Goal: Task Accomplishment & Management: Use online tool/utility

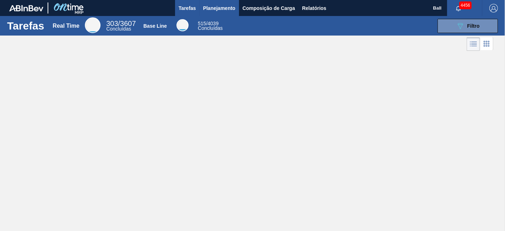
click at [227, 7] on span "Planejamento" at bounding box center [219, 8] width 32 height 9
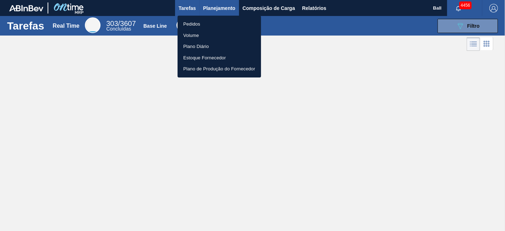
click at [227, 7] on div at bounding box center [252, 115] width 505 height 231
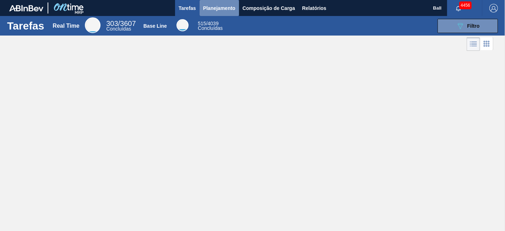
click at [227, 7] on span "Planejamento" at bounding box center [219, 8] width 32 height 9
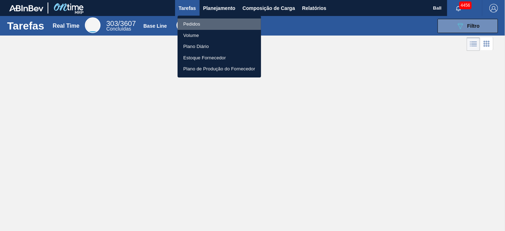
click at [199, 24] on li "Pedidos" at bounding box center [219, 23] width 83 height 11
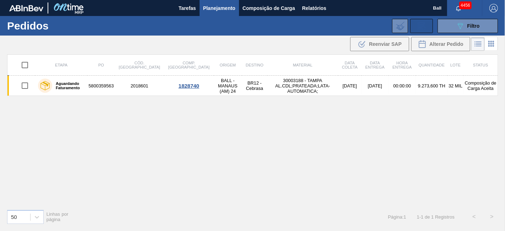
click at [421, 26] on icon at bounding box center [421, 26] width 11 height 9
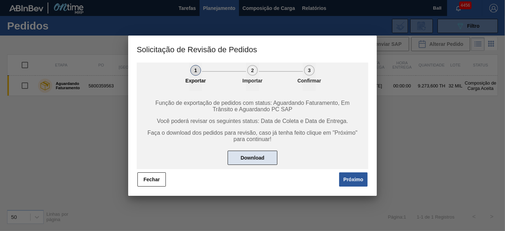
click at [244, 154] on button "Download" at bounding box center [253, 158] width 50 height 14
click at [354, 183] on button "Próximo" at bounding box center [353, 179] width 28 height 14
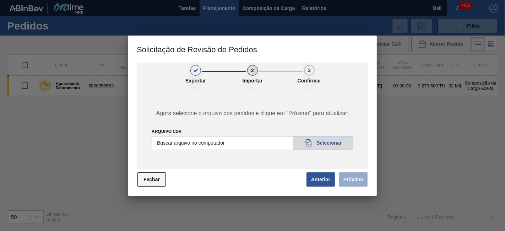
click at [148, 180] on button "Fechar" at bounding box center [151, 179] width 28 height 14
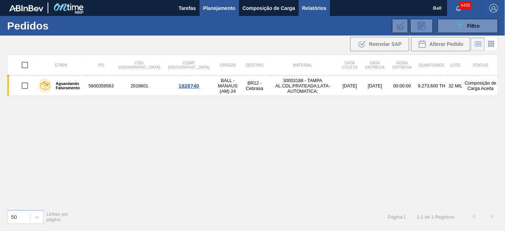
click at [312, 10] on span "Relatórios" at bounding box center [314, 8] width 24 height 9
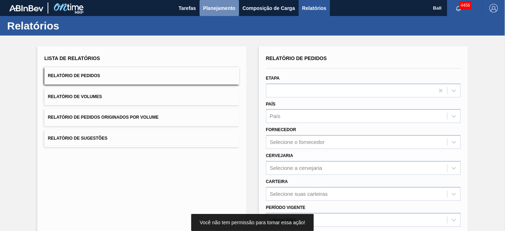
click at [224, 8] on span "Planejamento" at bounding box center [219, 8] width 32 height 9
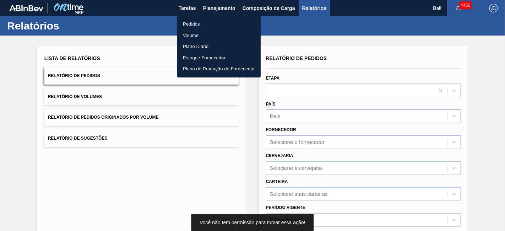
click at [228, 22] on li "Pedidos" at bounding box center [218, 23] width 83 height 11
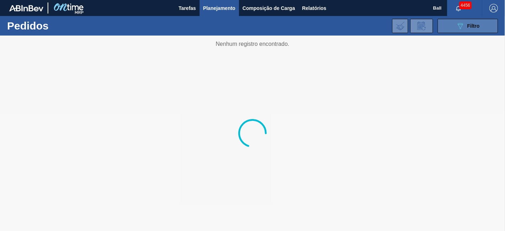
click at [468, 25] on span "Filtro" at bounding box center [474, 26] width 12 height 6
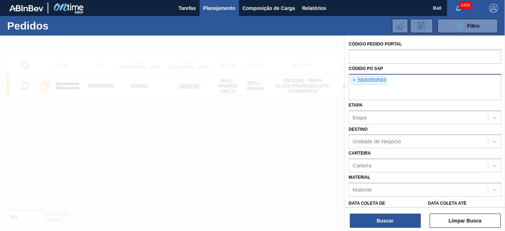
click at [350, 80] on div "× 5800359563" at bounding box center [425, 87] width 153 height 26
click at [353, 79] on span "×" at bounding box center [354, 80] width 7 height 9
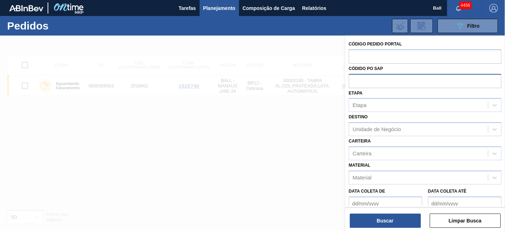
paste input "5800329996"
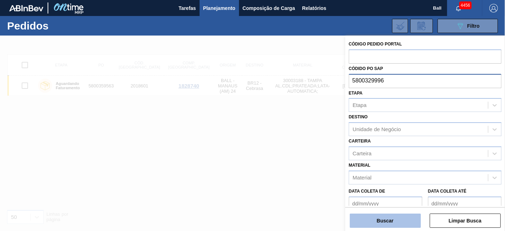
type input "5800329996"
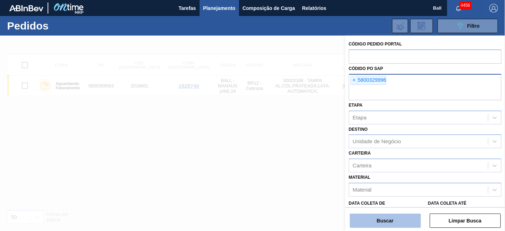
click at [364, 221] on button "Buscar" at bounding box center [385, 221] width 71 height 14
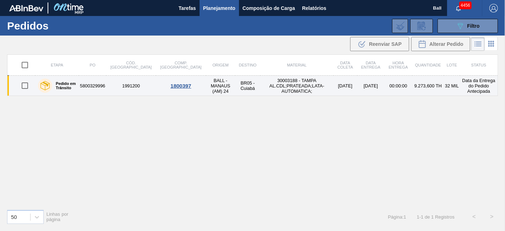
click at [357, 90] on td "[DATE]" at bounding box center [370, 86] width 27 height 20
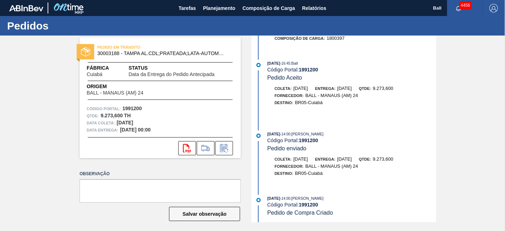
scroll to position [451, 0]
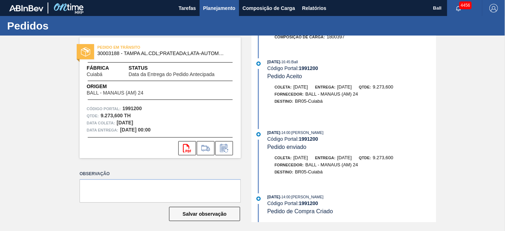
click at [208, 7] on span "Planejamento" at bounding box center [219, 8] width 32 height 9
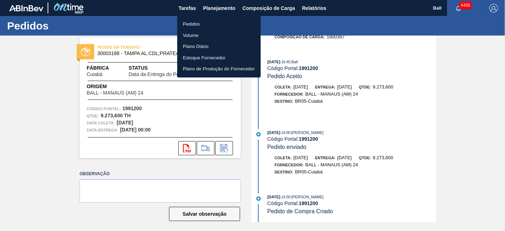
click at [196, 21] on li "Pedidos" at bounding box center [218, 23] width 83 height 11
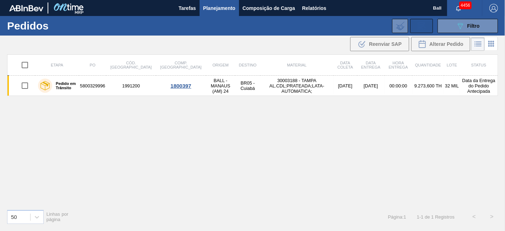
click at [427, 25] on button at bounding box center [421, 26] width 23 height 14
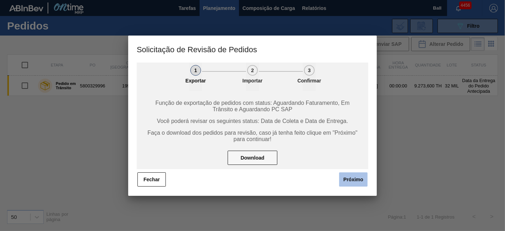
click at [352, 180] on button "Próximo" at bounding box center [353, 179] width 28 height 14
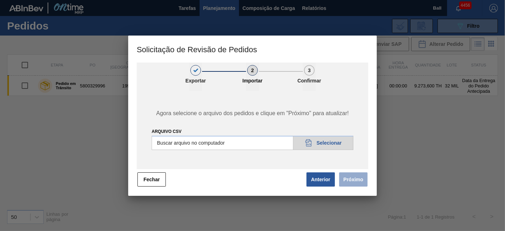
click at [333, 139] on input "Arquivo csv" at bounding box center [253, 143] width 202 height 14
type input "C:\fakepath\Subida 23-09_V1.csv"
click at [223, 124] on div "Agora selecione o arquivo dos pedidos e clique em "Próximo" para atualizar! Arq…" at bounding box center [253, 130] width 232 height 78
click at [355, 180] on button "Próximo" at bounding box center [353, 179] width 28 height 14
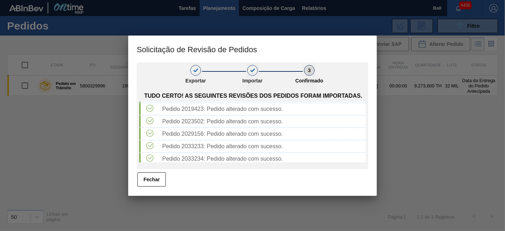
scroll to position [551, 0]
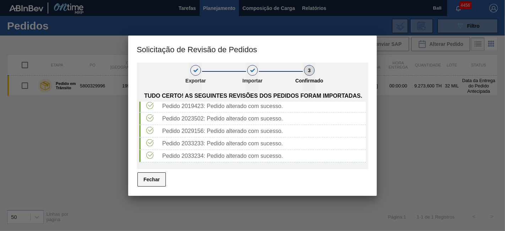
click at [155, 181] on button "Fechar" at bounding box center [151, 179] width 28 height 14
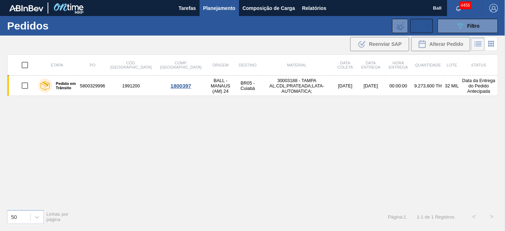
click at [420, 22] on icon at bounding box center [421, 26] width 11 height 9
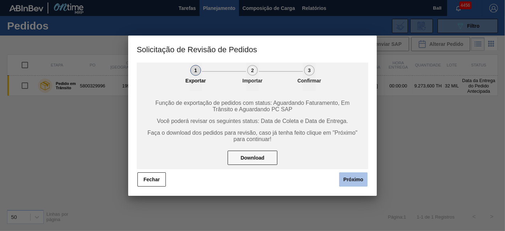
click at [351, 177] on button "Próximo" at bounding box center [353, 179] width 28 height 14
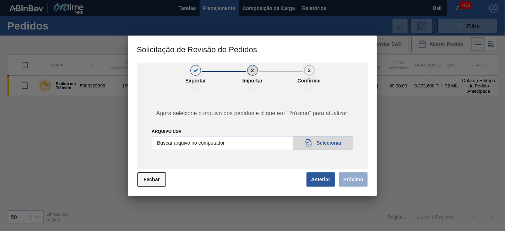
click at [149, 182] on button "Fechar" at bounding box center [151, 179] width 28 height 14
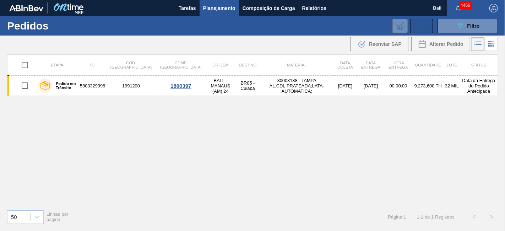
click at [419, 24] on icon at bounding box center [421, 26] width 11 height 9
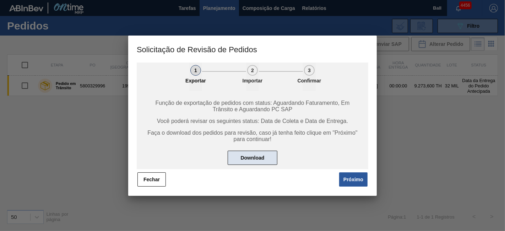
click at [240, 156] on button "Download" at bounding box center [253, 158] width 50 height 14
